Goal: Navigation & Orientation: Find specific page/section

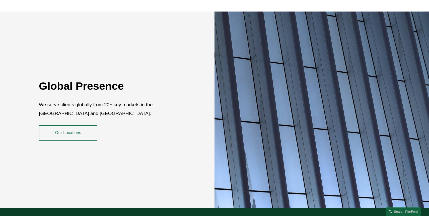
scroll to position [907, 0]
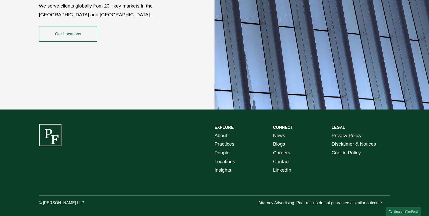
click at [221, 131] on link "About" at bounding box center [220, 135] width 13 height 9
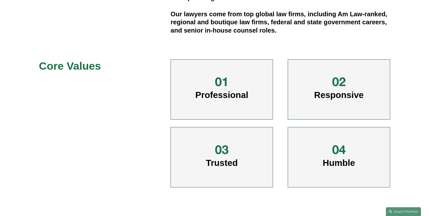
scroll to position [215, 0]
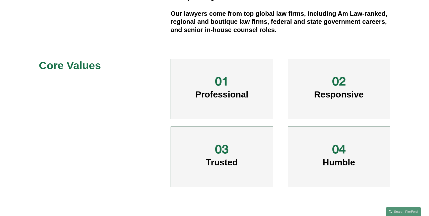
click at [344, 158] on span "Humble" at bounding box center [338, 162] width 32 height 10
click at [339, 162] on span "Humble" at bounding box center [338, 162] width 32 height 10
click at [338, 149] on div at bounding box center [338, 149] width 15 height 15
click at [250, 62] on div "Professional" at bounding box center [221, 89] width 102 height 60
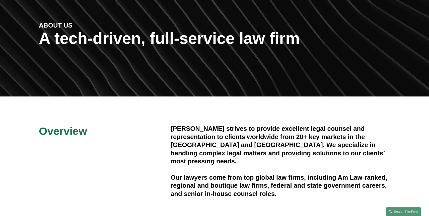
scroll to position [0, 0]
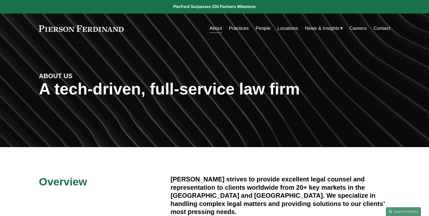
click at [99, 31] on link at bounding box center [81, 28] width 85 height 7
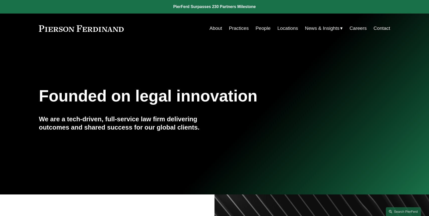
click at [258, 25] on link "People" at bounding box center [262, 29] width 15 height 10
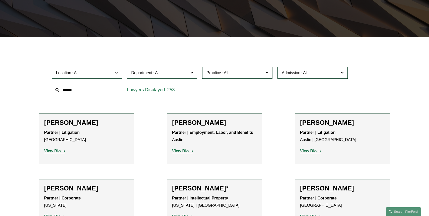
scroll to position [111, 0]
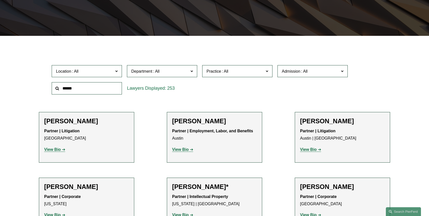
click at [183, 70] on span "Department" at bounding box center [159, 71] width 57 height 7
click at [213, 70] on span "Practice" at bounding box center [213, 71] width 15 height 4
click at [160, 42] on div at bounding box center [214, 40] width 429 height 8
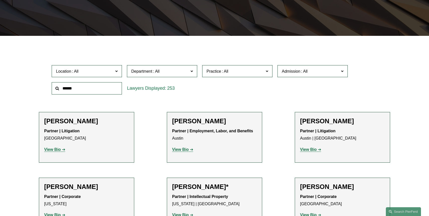
click at [164, 70] on span "Department" at bounding box center [159, 71] width 57 height 7
click at [311, 76] on label "Admission" at bounding box center [312, 71] width 70 height 12
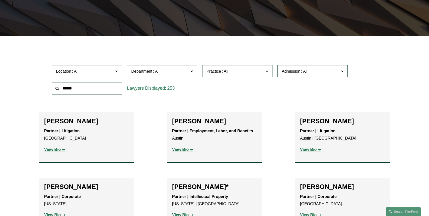
click at [264, 70] on label "Practice" at bounding box center [237, 71] width 70 height 12
click at [259, 70] on span "Practice" at bounding box center [234, 71] width 57 height 7
click at [221, 68] on span "Practice" at bounding box center [234, 71] width 57 height 7
